Goal: Task Accomplishment & Management: Use online tool/utility

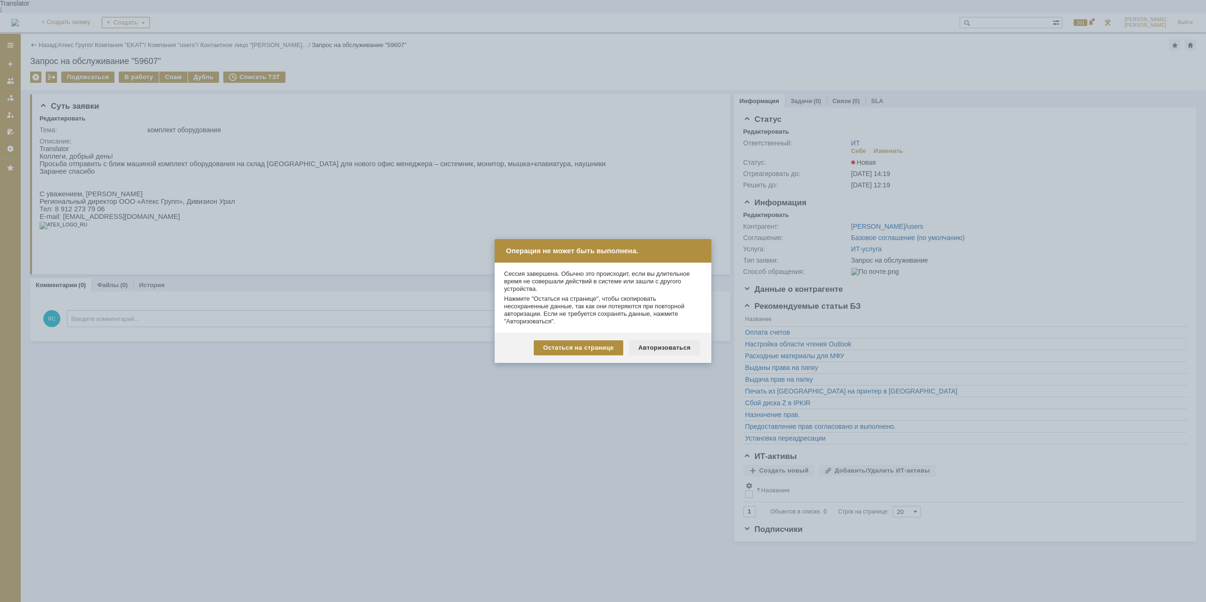
click at [666, 351] on div "Авторизоваться" at bounding box center [664, 347] width 71 height 15
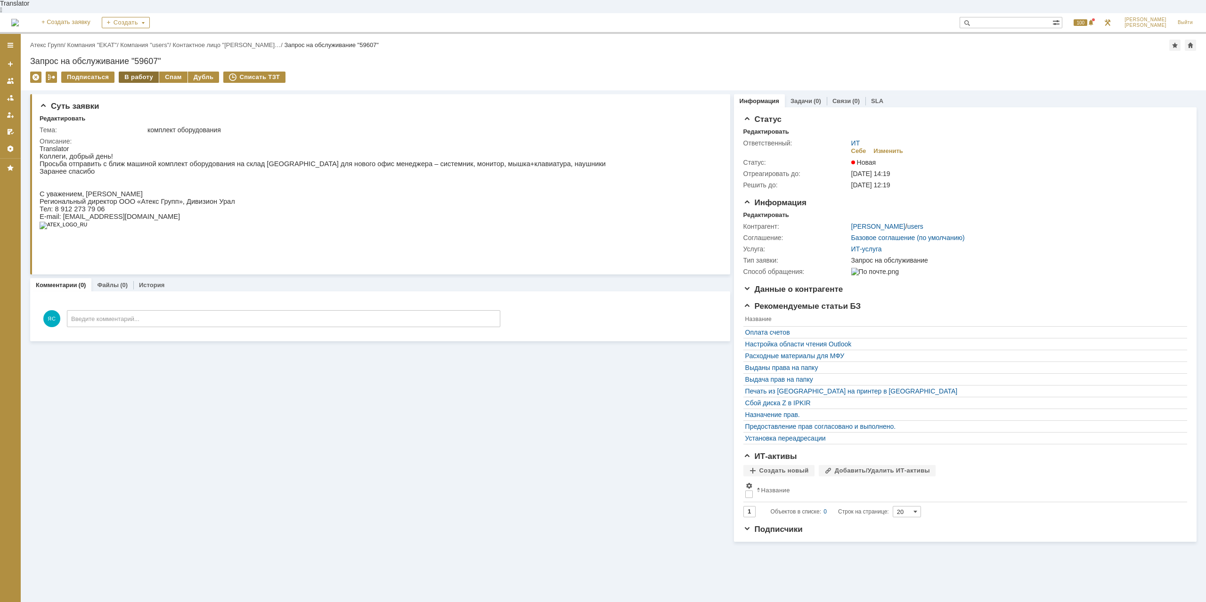
click at [119, 72] on div "В работу" at bounding box center [139, 77] width 40 height 11
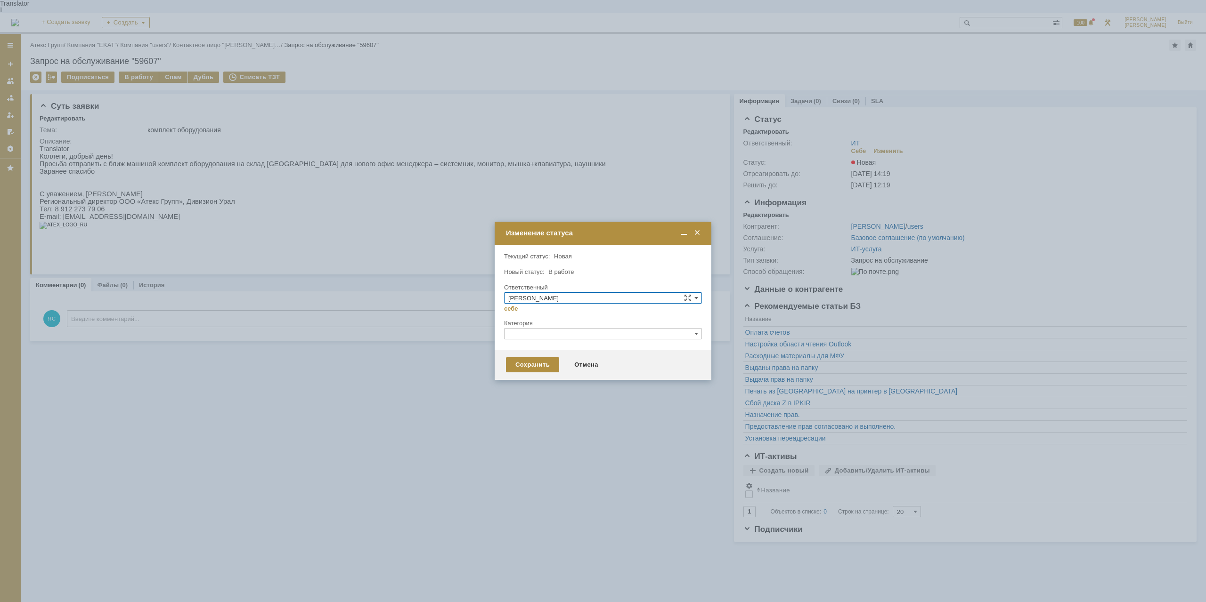
click at [535, 352] on div "Сохранить Отмена" at bounding box center [602, 365] width 217 height 30
click at [538, 360] on div "Сохранить" at bounding box center [532, 364] width 53 height 15
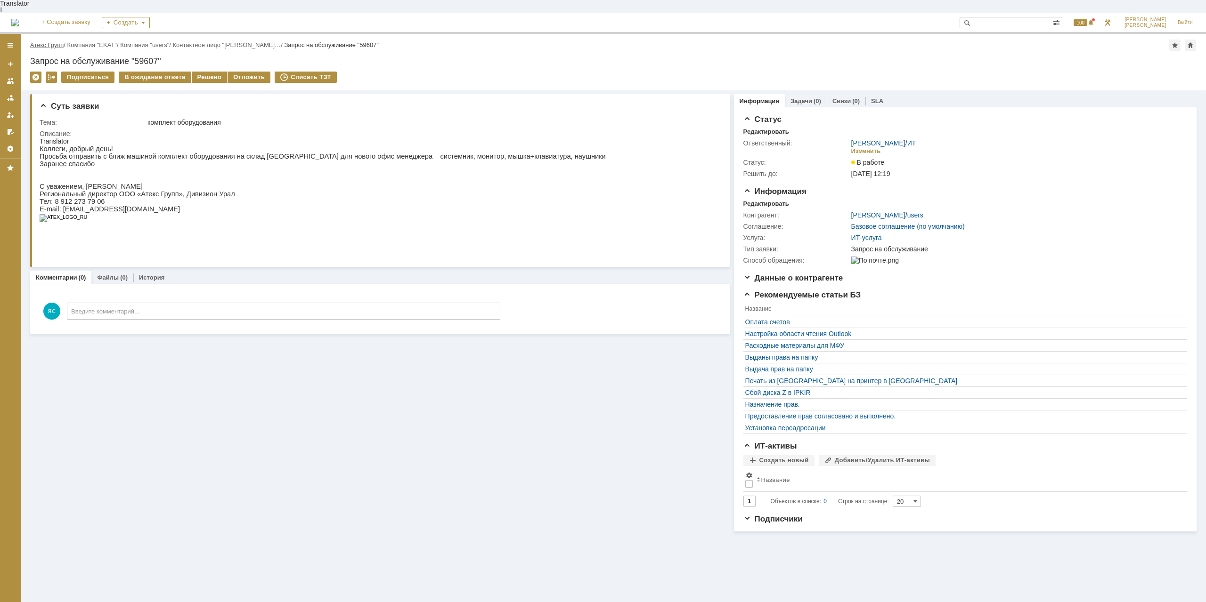
click at [58, 41] on link "Атекс Групп" at bounding box center [46, 44] width 33 height 7
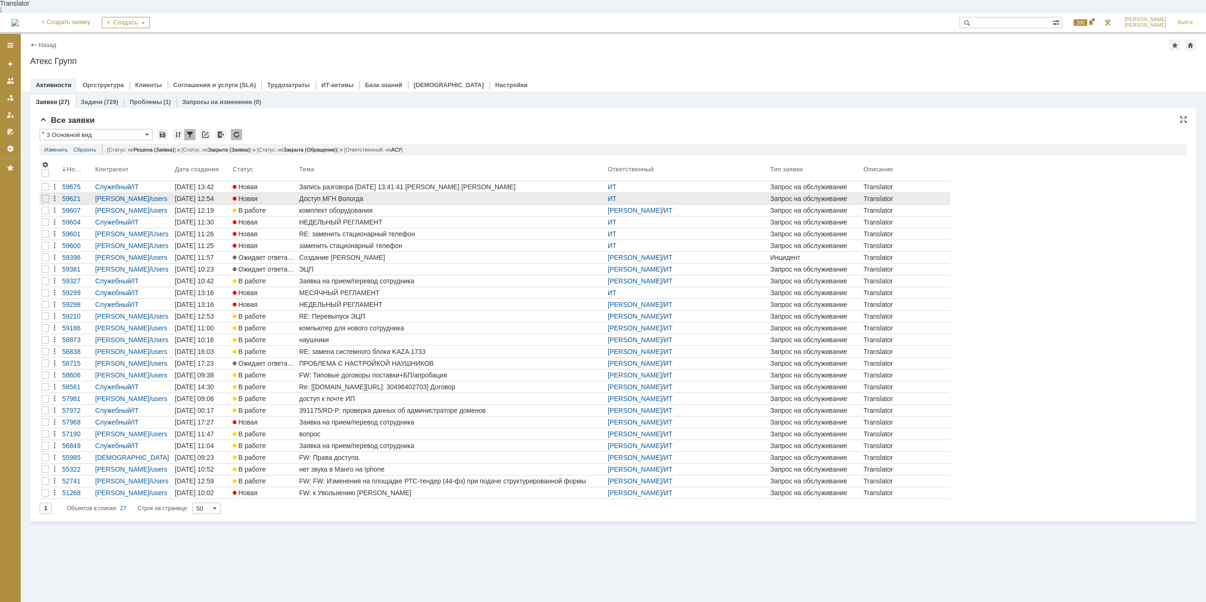
click at [348, 195] on div "Доступ МГН Вологда" at bounding box center [451, 199] width 305 height 8
